Goal: Information Seeking & Learning: Learn about a topic

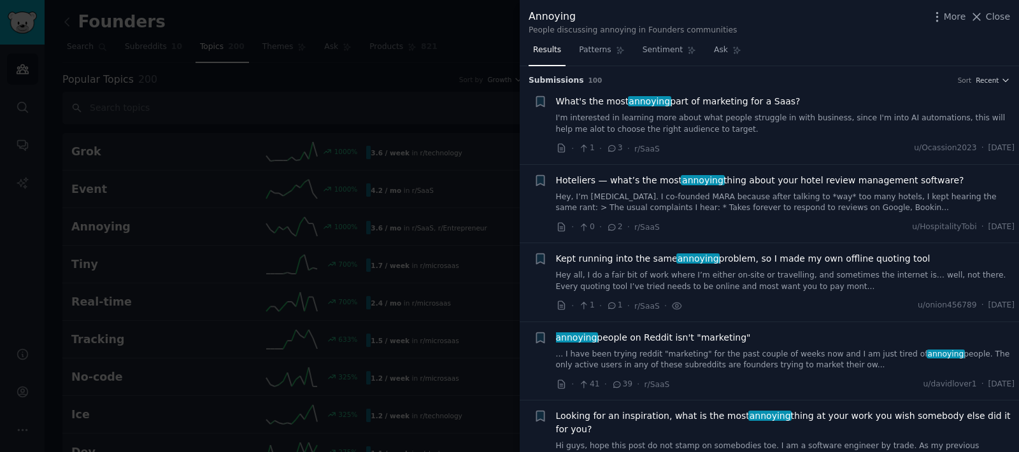
click at [769, 80] on h3 "Submission s 100 Sort Recent" at bounding box center [768, 80] width 481 height 11
click at [653, 75] on h3 "Submission s 100 Sort Recent" at bounding box center [768, 80] width 481 height 11
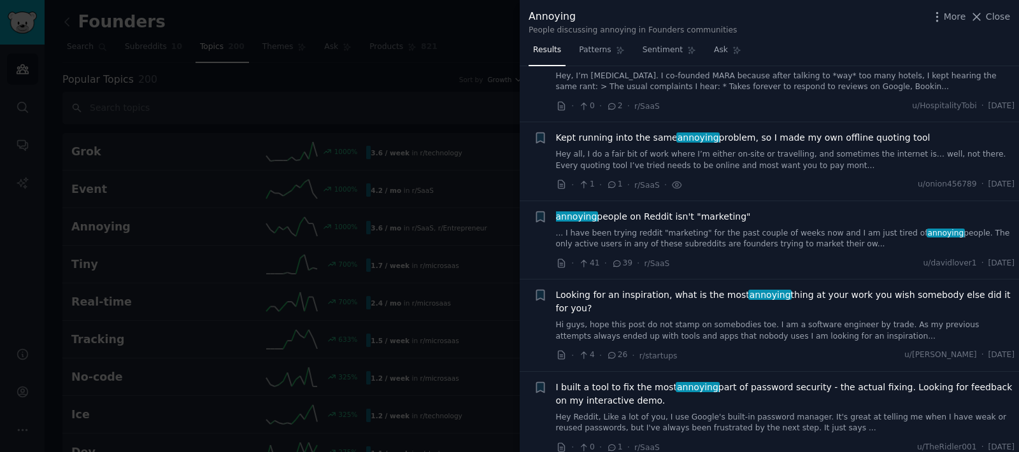
scroll to position [344, 0]
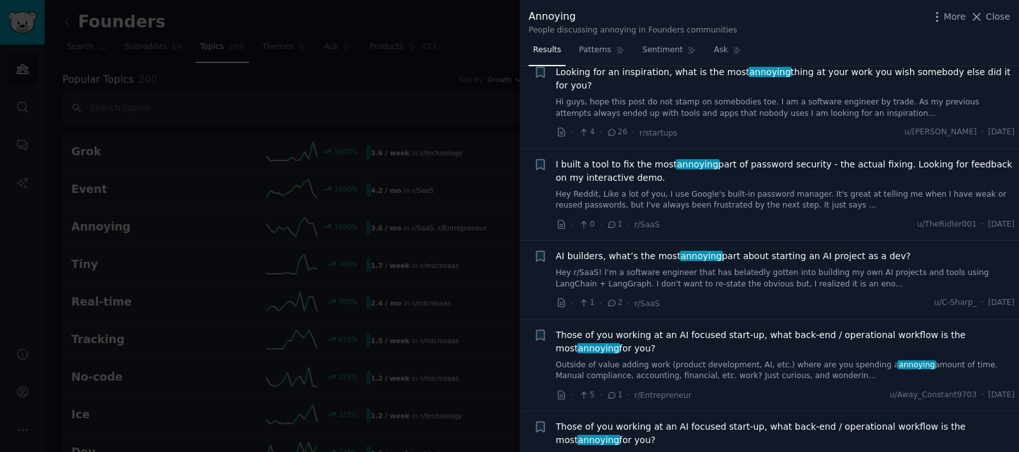
click at [491, 104] on div at bounding box center [509, 226] width 1019 height 452
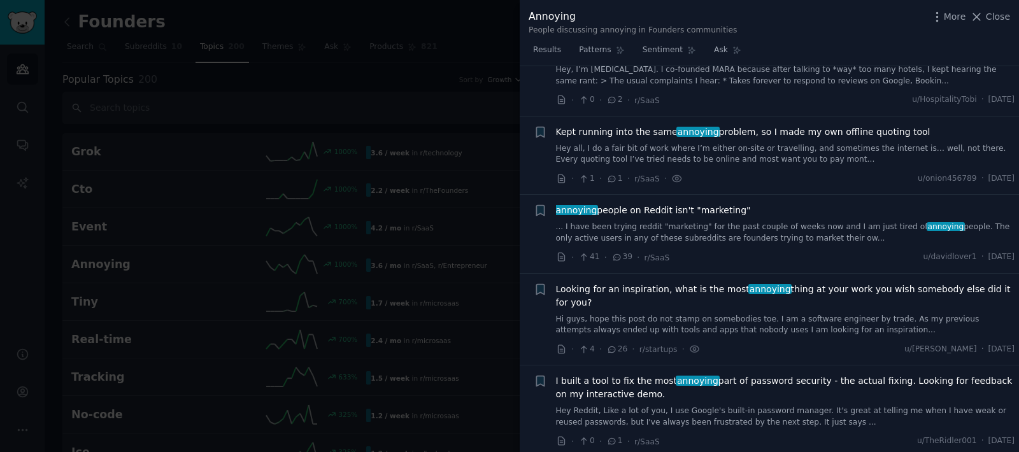
scroll to position [344, 0]
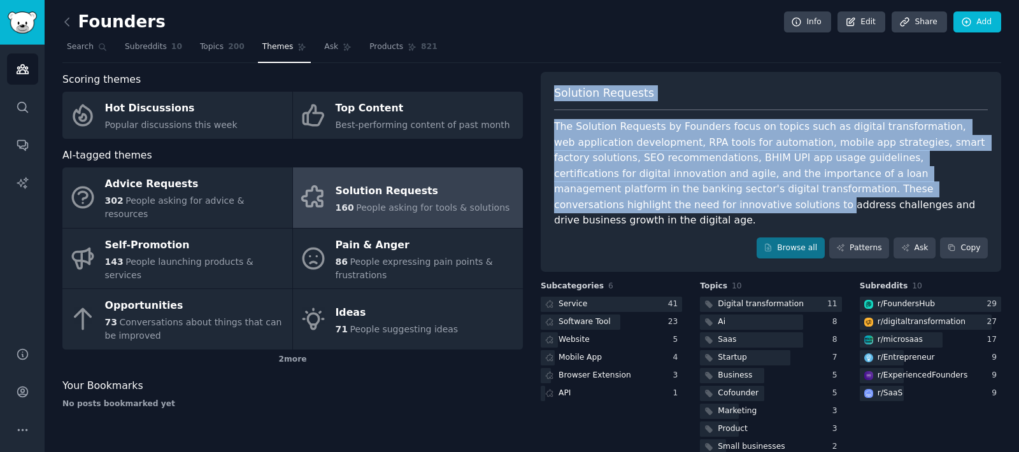
click at [960, 197] on div "Solution Requests The Solution Requests by Founders focus on topics such as dig…" at bounding box center [770, 172] width 460 height 201
click at [960, 197] on div "The Solution Requests by Founders focus on topics such as digital transformatio…" at bounding box center [771, 173] width 434 height 109
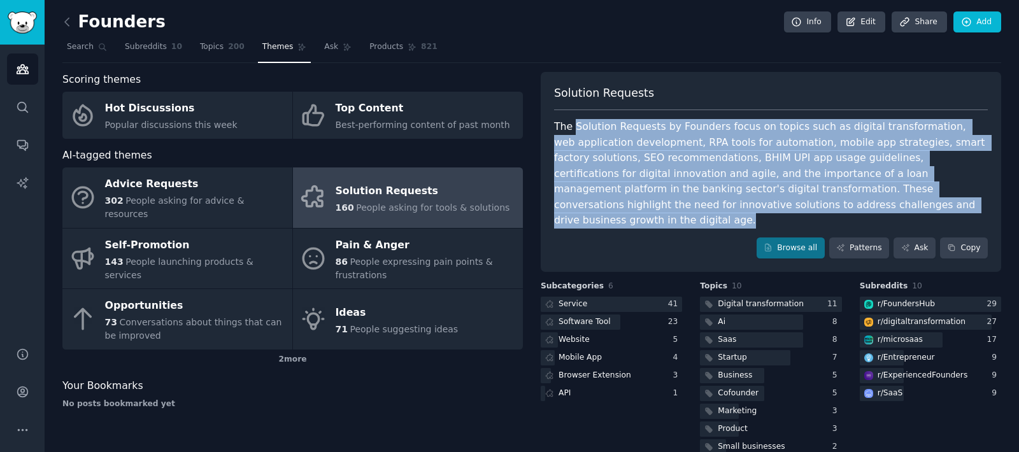
drag, startPoint x: 925, startPoint y: 197, endPoint x: 572, endPoint y: 124, distance: 360.8
click at [572, 124] on div "The Solution Requests by Founders focus on topics such as digital transformatio…" at bounding box center [771, 173] width 434 height 109
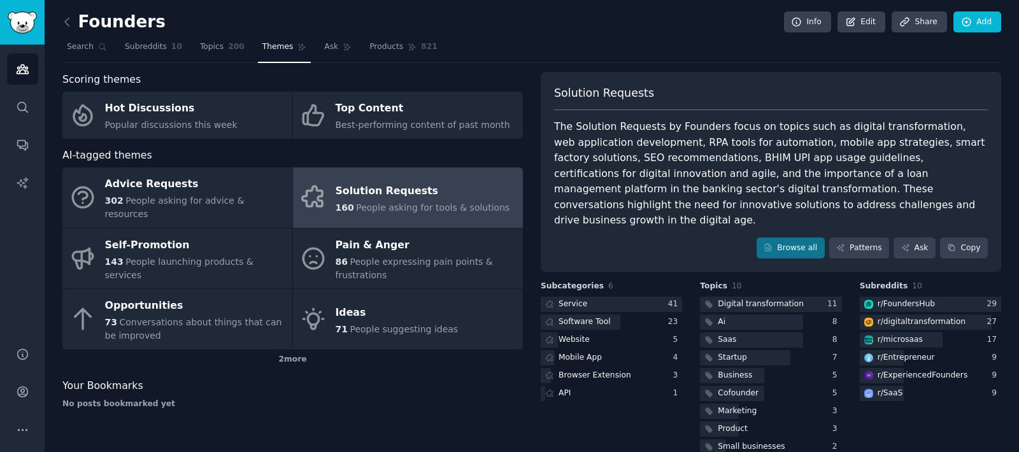
click at [554, 117] on div "Solution Requests The Solution Requests by Founders focus on topics such as dig…" at bounding box center [770, 172] width 460 height 201
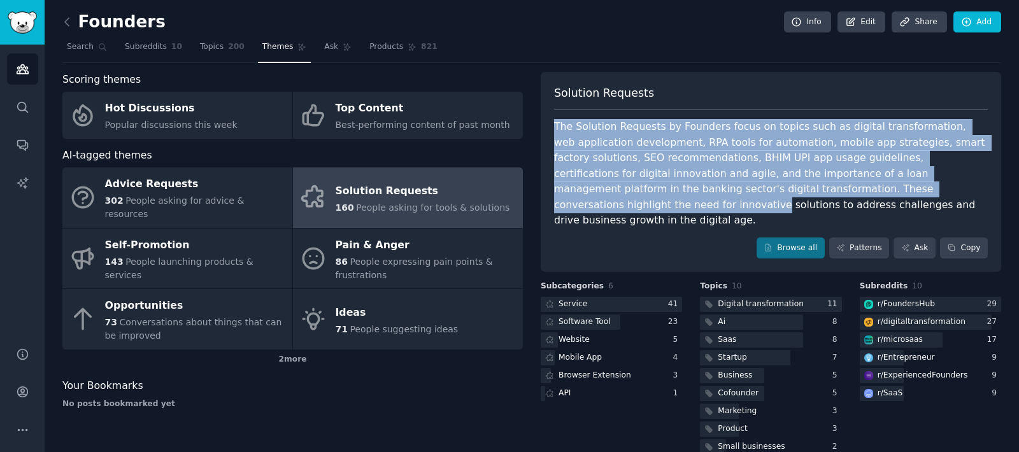
drag, startPoint x: 554, startPoint y: 117, endPoint x: 872, endPoint y: 190, distance: 326.6
click at [872, 190] on div "Solution Requests The Solution Requests by Founders focus on topics such as dig…" at bounding box center [770, 172] width 460 height 201
click at [690, 131] on div "The Solution Requests by Founders focus on topics such as digital transformatio…" at bounding box center [771, 173] width 434 height 109
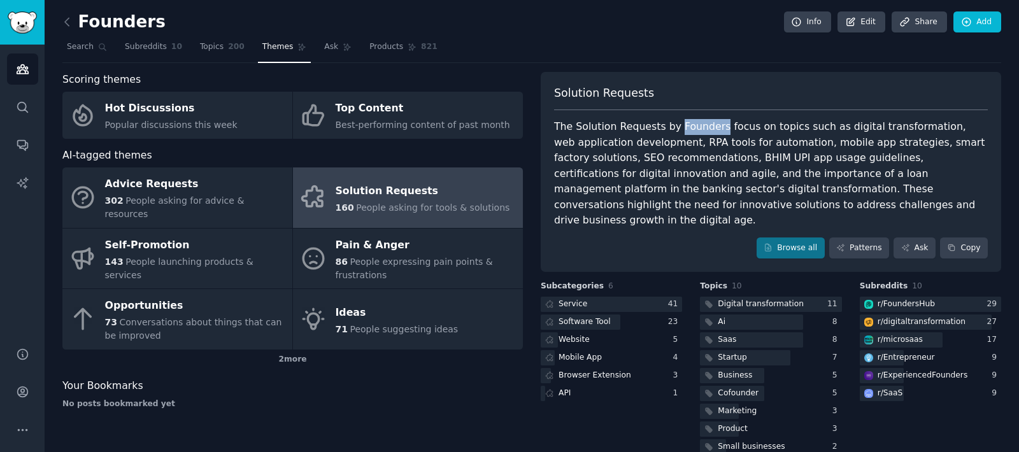
click at [690, 131] on div "The Solution Requests by Founders focus on topics such as digital transformatio…" at bounding box center [771, 173] width 434 height 109
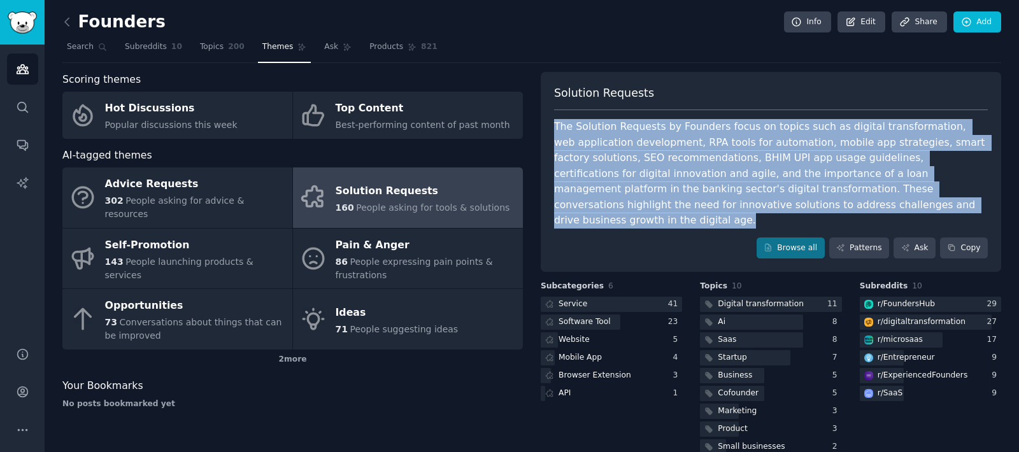
drag, startPoint x: 690, startPoint y: 131, endPoint x: 798, endPoint y: 180, distance: 119.1
click at [798, 180] on div "The Solution Requests by Founders focus on topics such as digital transformatio…" at bounding box center [771, 173] width 434 height 109
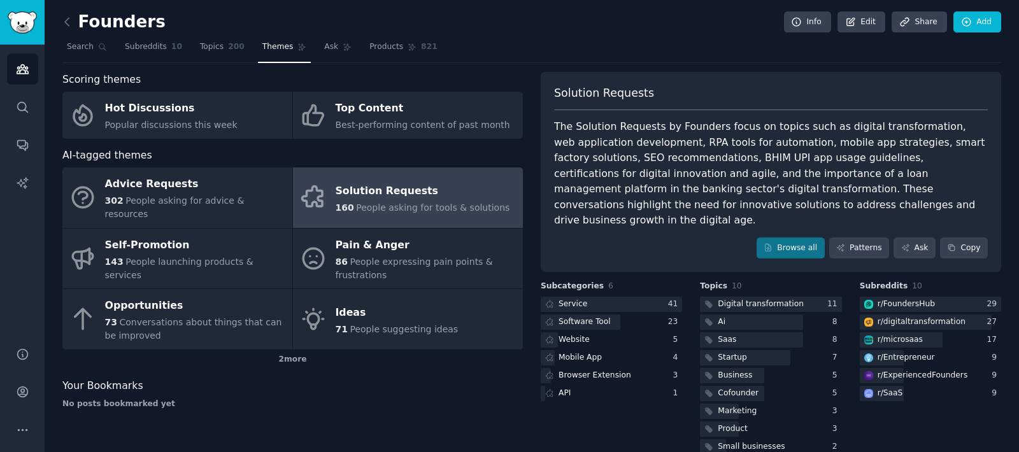
click at [821, 122] on div "The Solution Requests by Founders focus on topics such as digital transformatio…" at bounding box center [771, 173] width 434 height 109
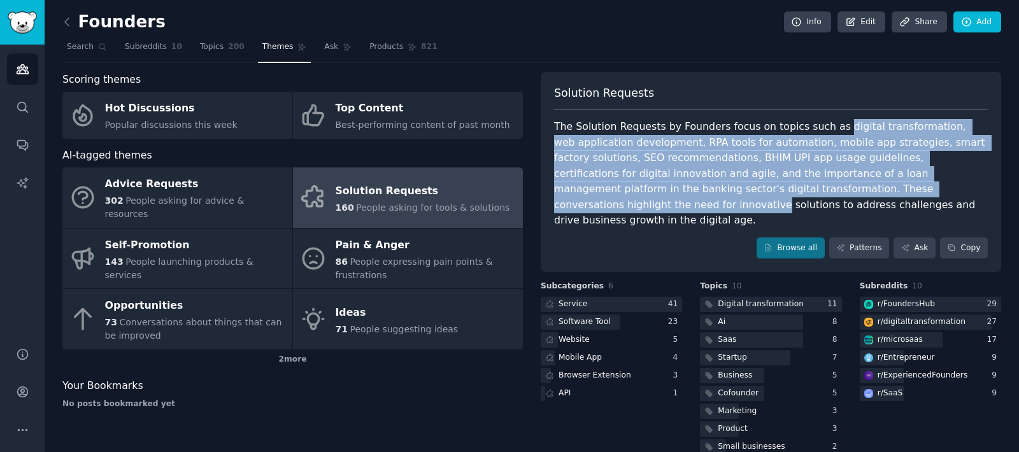
drag, startPoint x: 821, startPoint y: 122, endPoint x: 882, endPoint y: 188, distance: 90.1
click at [882, 188] on div "The Solution Requests by Founders focus on topics such as digital transformatio…" at bounding box center [771, 173] width 434 height 109
click at [883, 188] on div "The Solution Requests by Founders focus on topics such as digital transformatio…" at bounding box center [771, 173] width 434 height 109
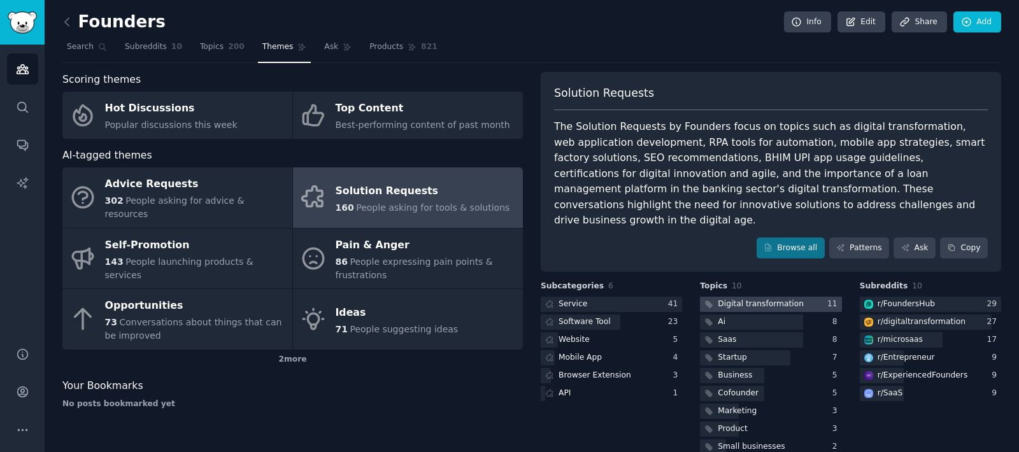
click at [796, 297] on div at bounding box center [770, 305] width 141 height 16
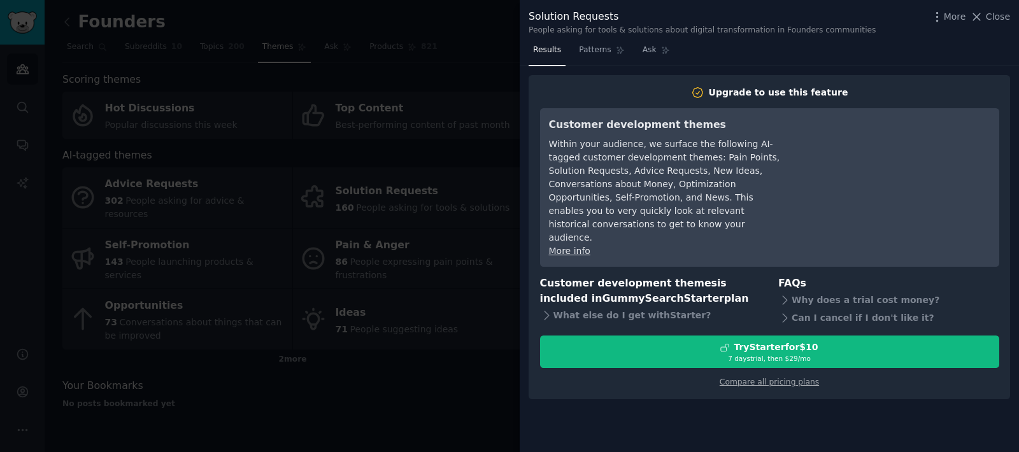
click at [498, 52] on div at bounding box center [509, 226] width 1019 height 452
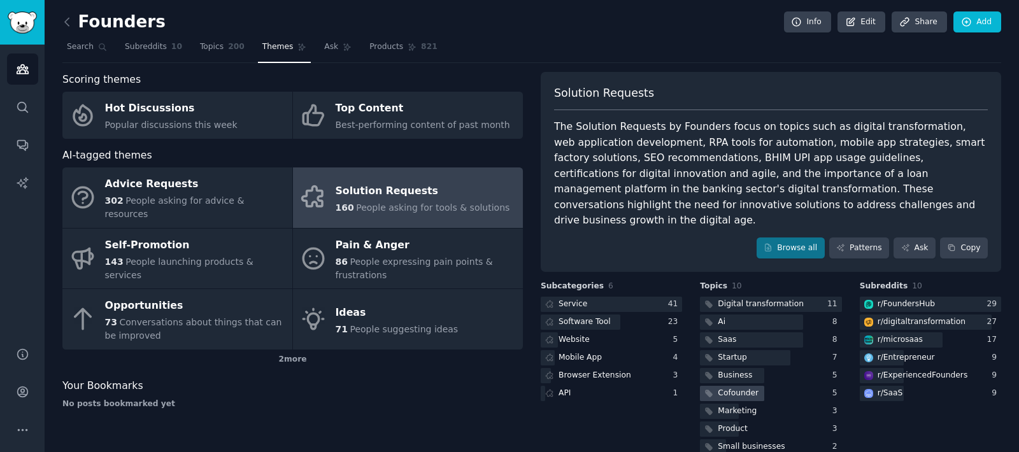
scroll to position [25, 0]
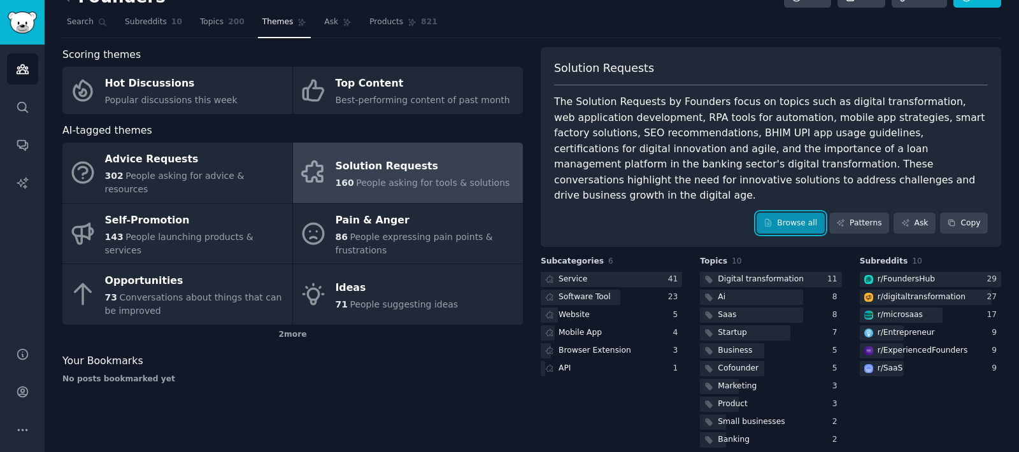
click at [800, 213] on link "Browse all" at bounding box center [790, 224] width 68 height 22
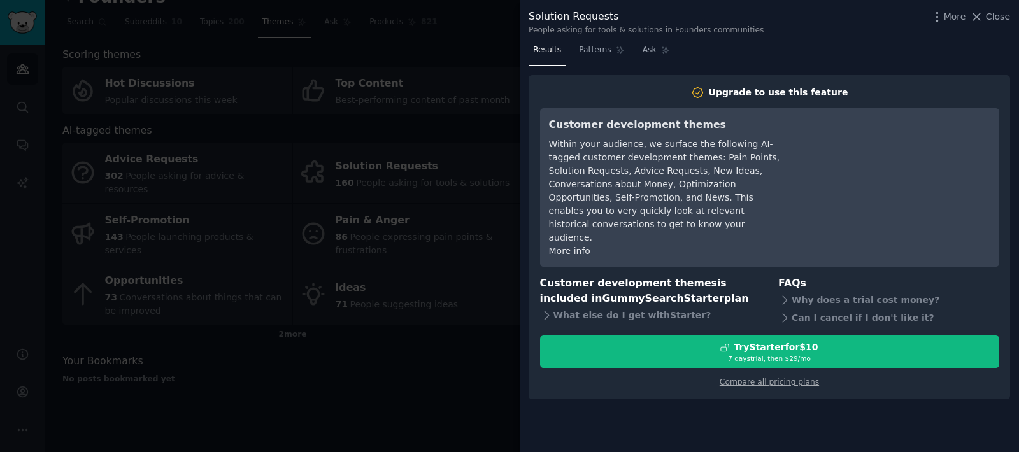
click at [465, 138] on div at bounding box center [509, 226] width 1019 height 452
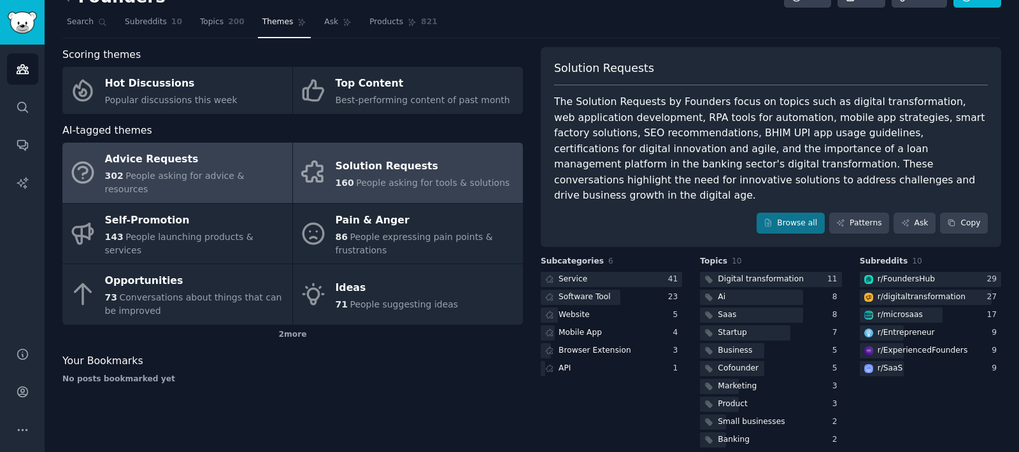
click at [166, 162] on div "Advice Requests" at bounding box center [195, 160] width 181 height 20
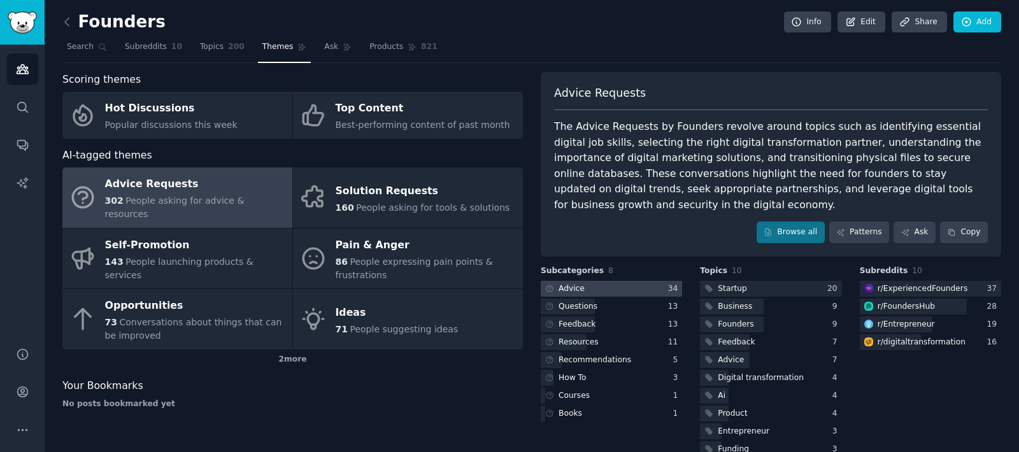
click at [618, 292] on div at bounding box center [610, 289] width 141 height 16
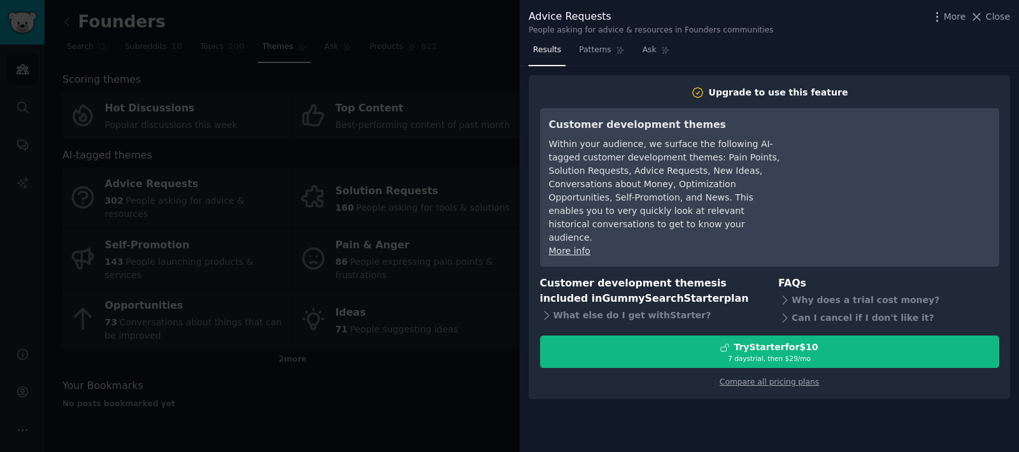
click at [437, 124] on div at bounding box center [509, 226] width 1019 height 452
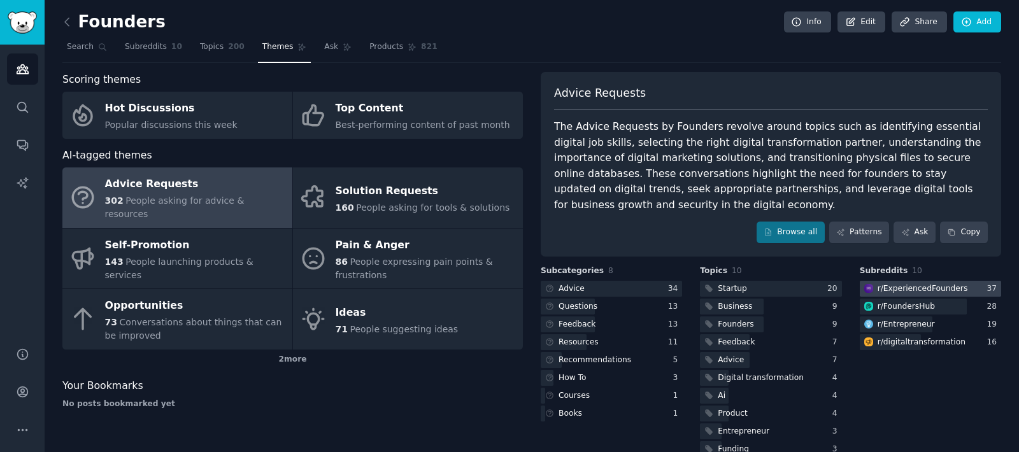
click at [936, 292] on div "r/ ExperiencedFounders" at bounding box center [922, 288] width 90 height 11
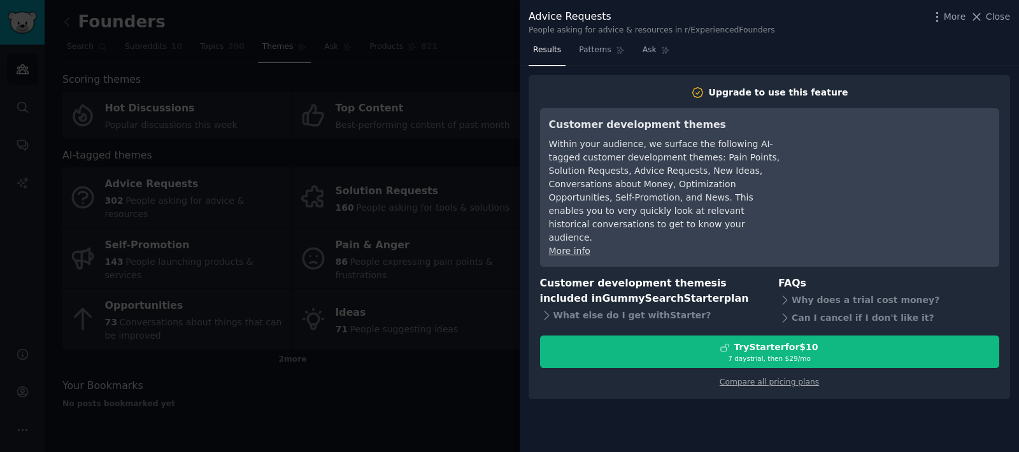
click at [428, 279] on div at bounding box center [509, 226] width 1019 height 452
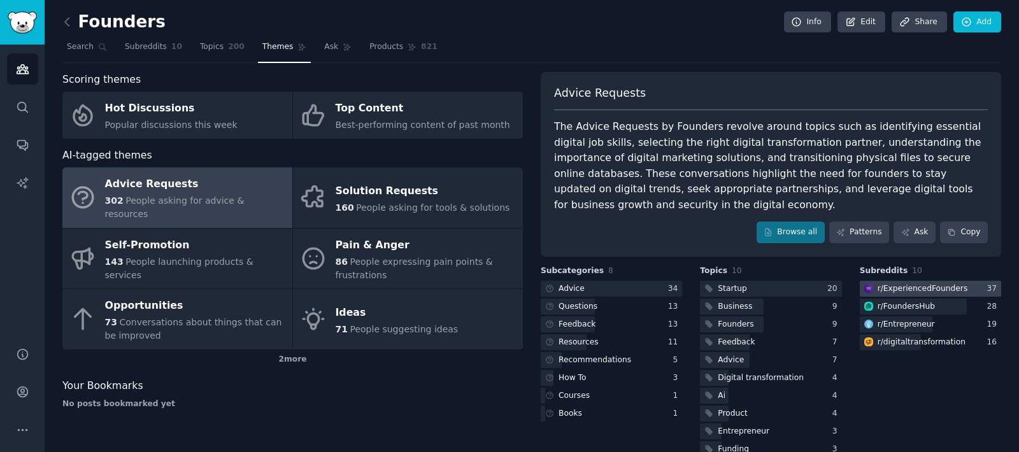
click at [902, 380] on div "Subreddits 10 r/ ExperiencedFounders 37 r/ FoundersHub 28 r/ Entrepreneur 19 r/…" at bounding box center [929, 362] width 141 height 194
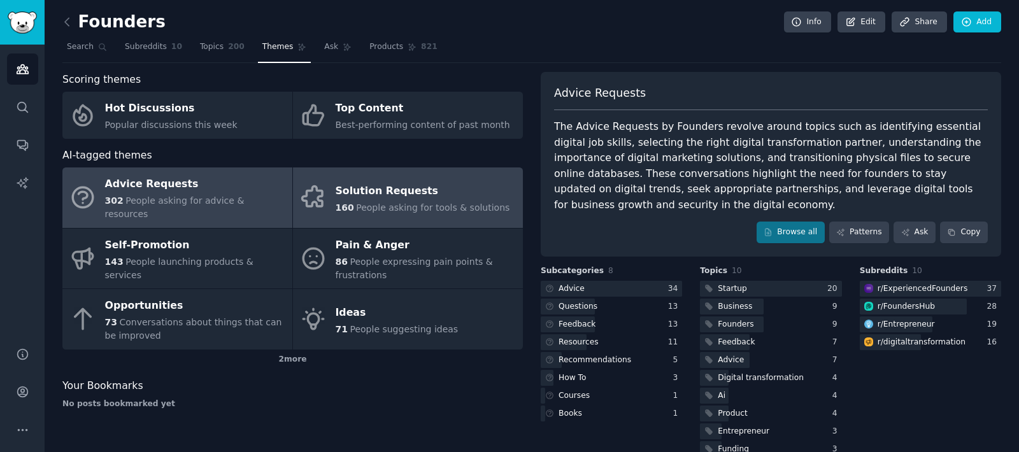
click at [408, 203] on span "People asking for tools & solutions" at bounding box center [432, 207] width 153 height 10
